Goal: Task Accomplishment & Management: Manage account settings

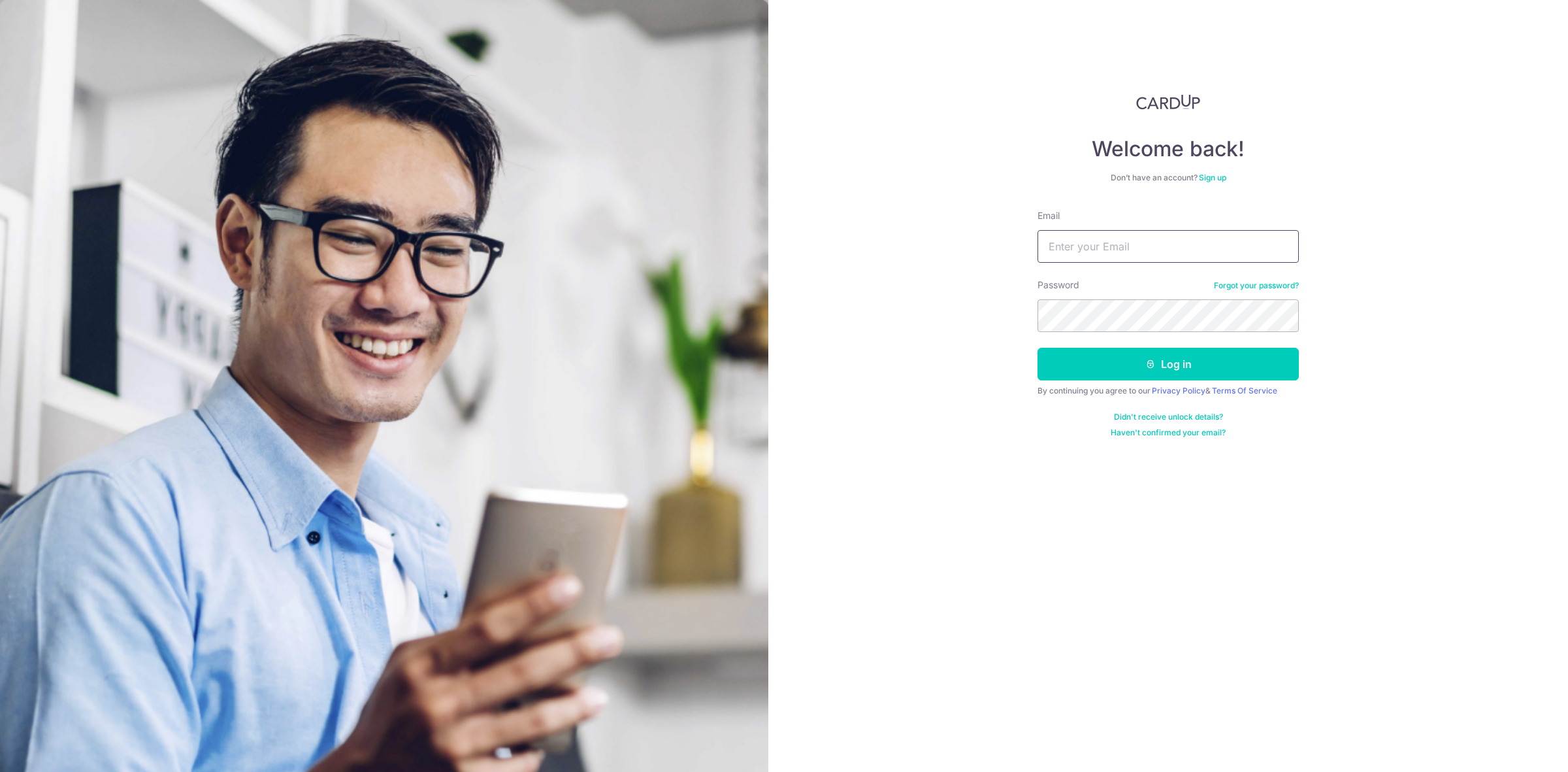
type input "[EMAIL_ADDRESS][DOMAIN_NAME]"
click at [1037, 347] on button "Log in" at bounding box center [1168, 363] width 261 height 33
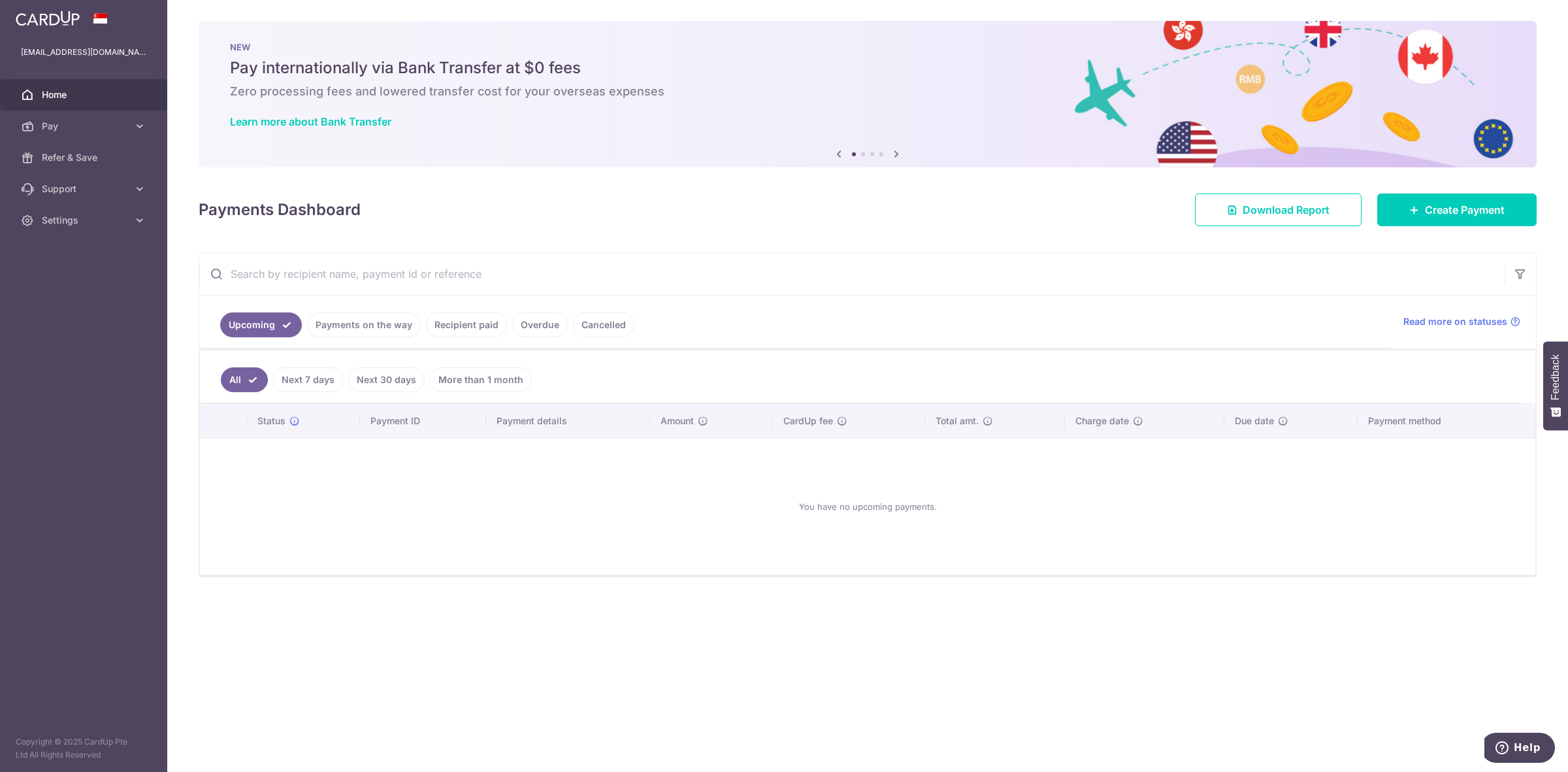
click at [899, 154] on icon at bounding box center [896, 153] width 16 height 16
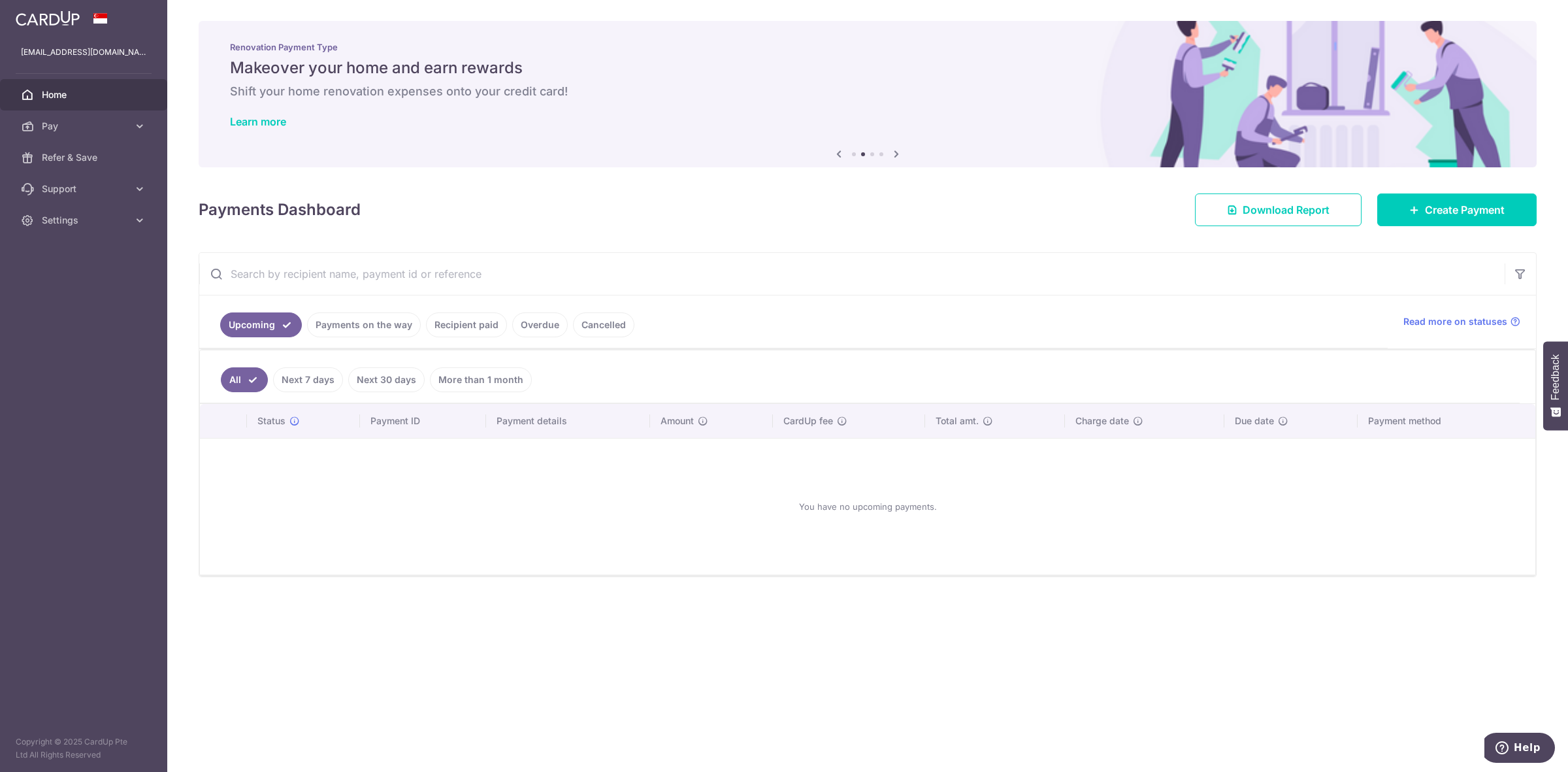
click at [899, 154] on icon at bounding box center [896, 153] width 16 height 16
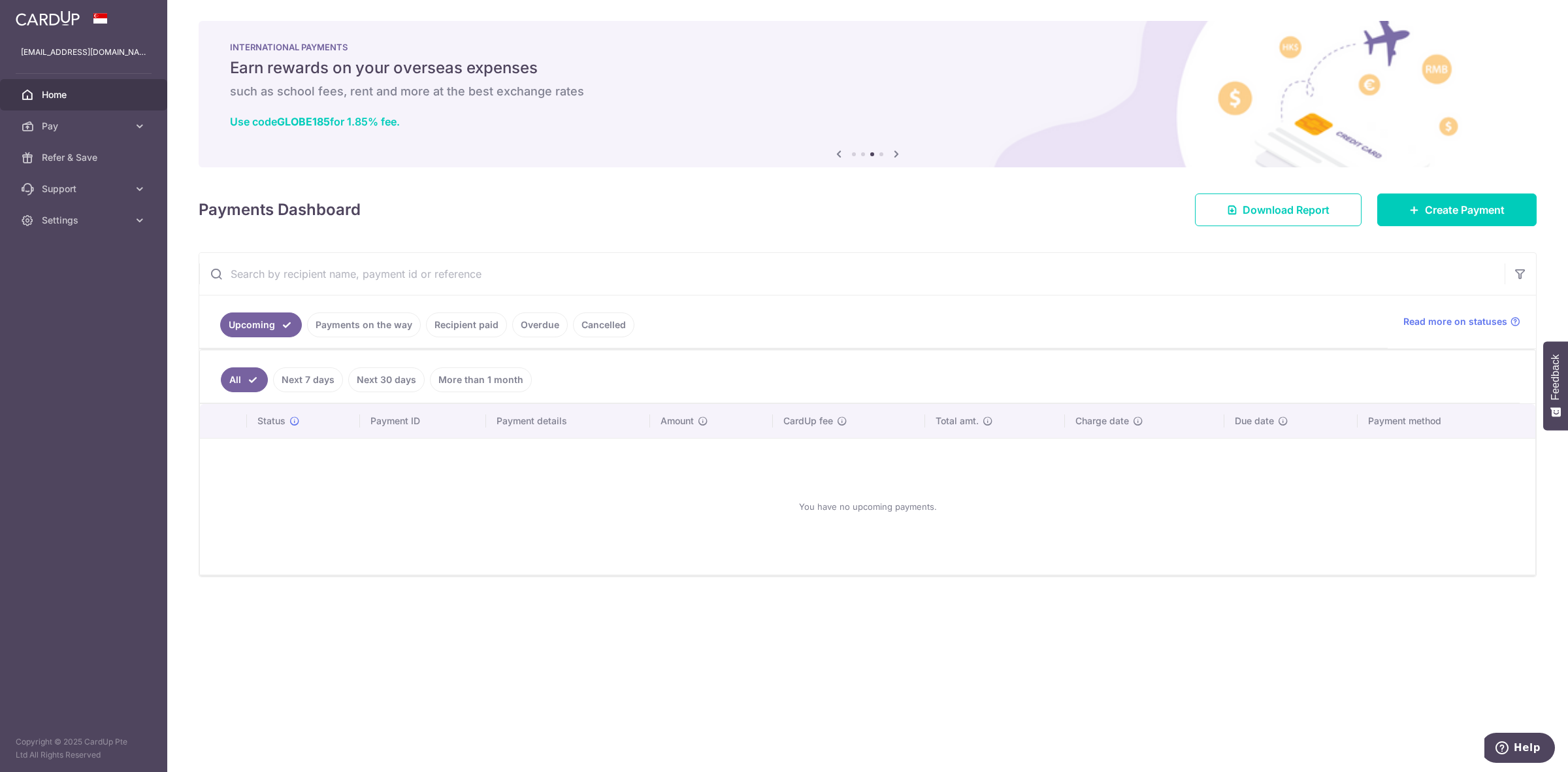
click at [899, 154] on icon at bounding box center [896, 153] width 16 height 16
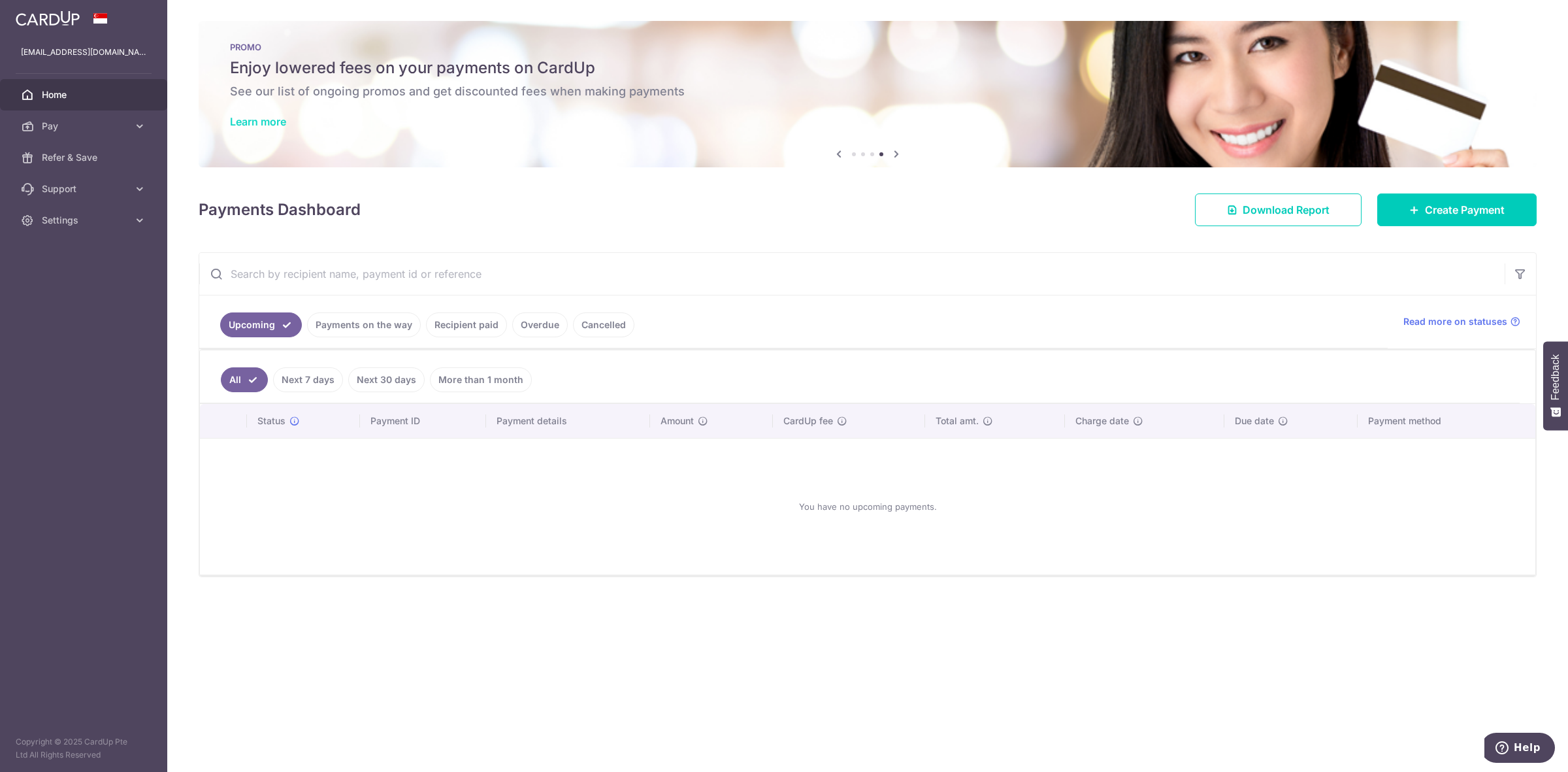
click at [273, 119] on link "Learn more" at bounding box center [258, 121] width 56 height 13
